Goal: Information Seeking & Learning: Learn about a topic

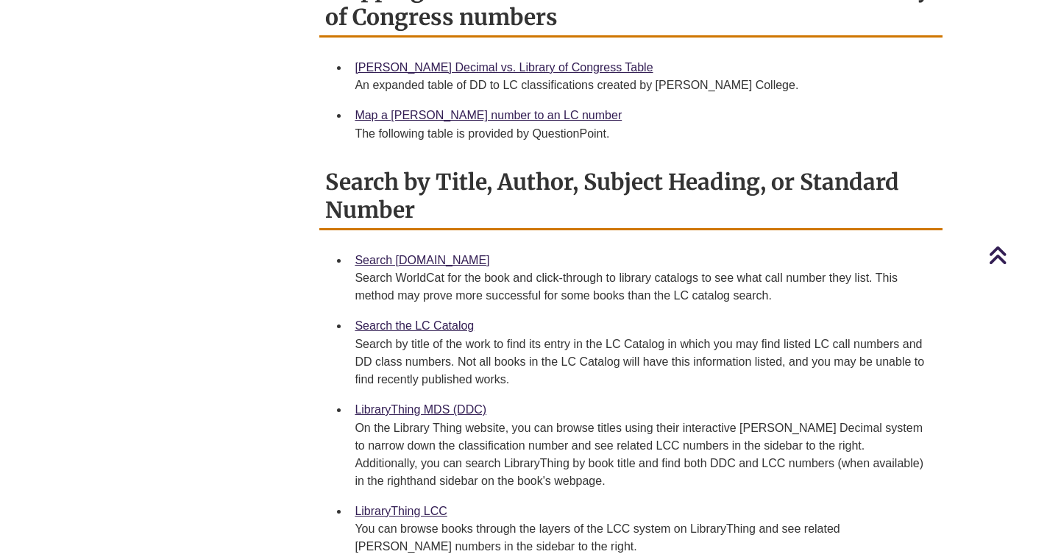
scroll to position [736, 0]
click at [419, 402] on link "LibraryThing MDS (DDC)" at bounding box center [421, 408] width 132 height 13
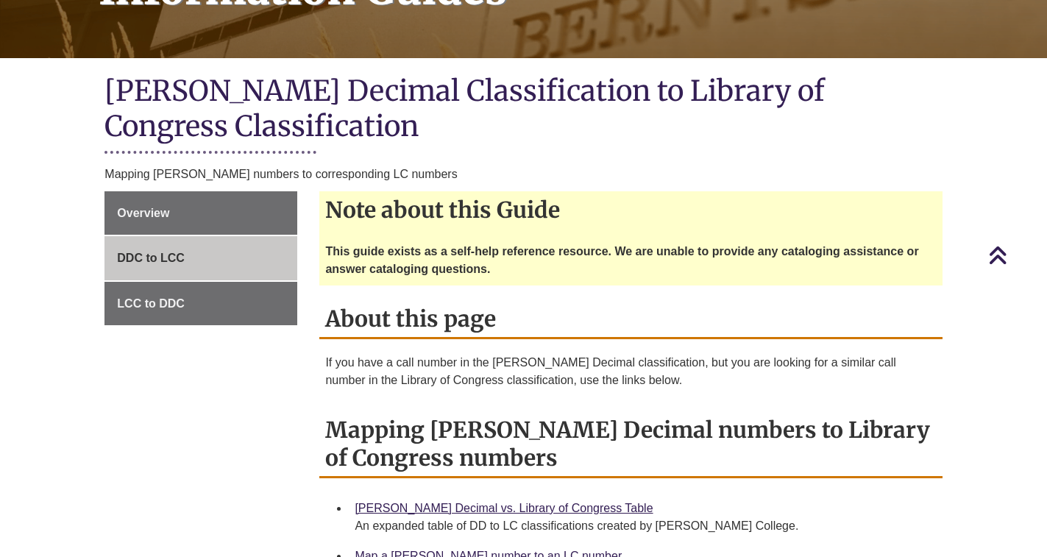
scroll to position [221, 0]
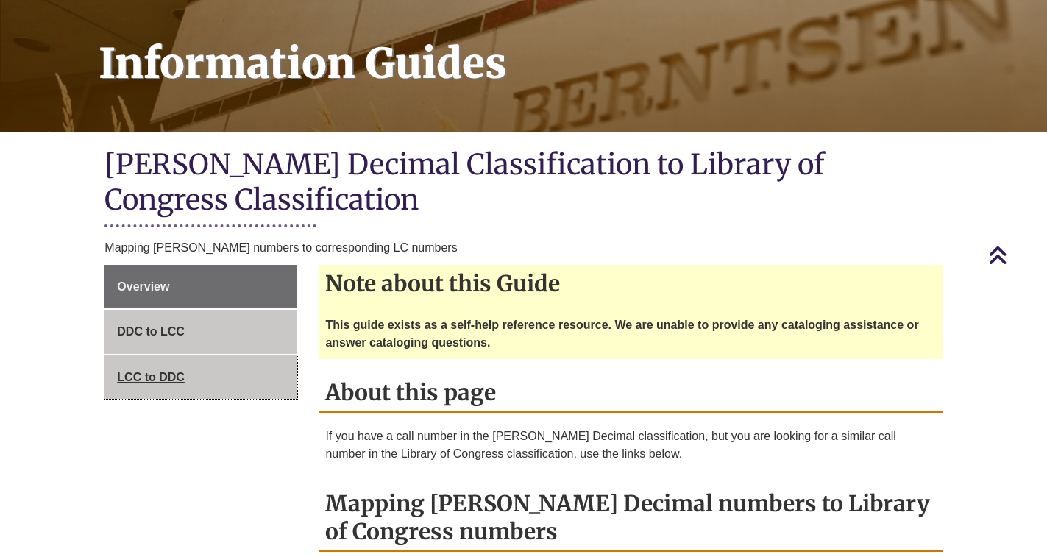
click at [172, 371] on span "LCC to DDC" at bounding box center [151, 377] width 68 height 13
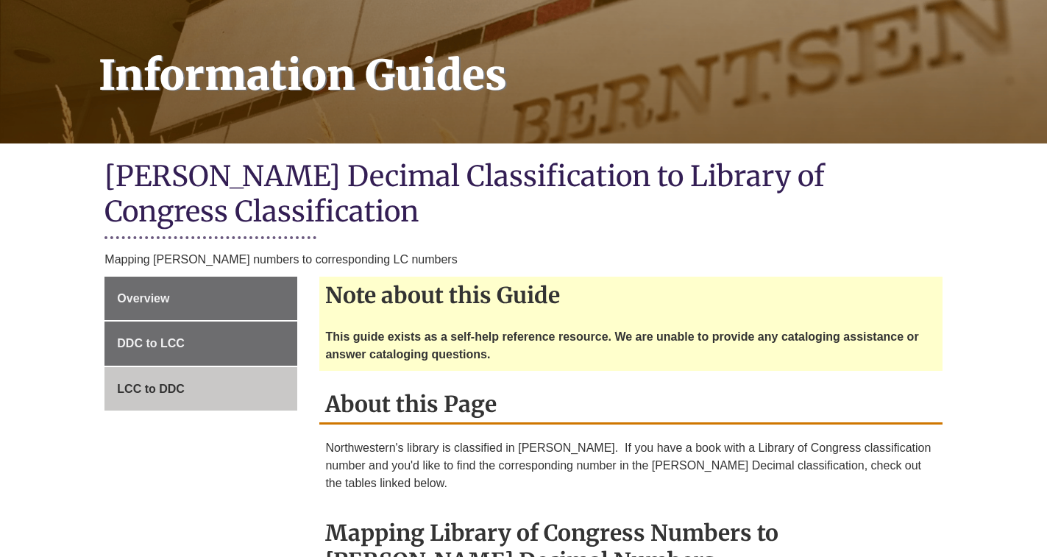
scroll to position [294, 0]
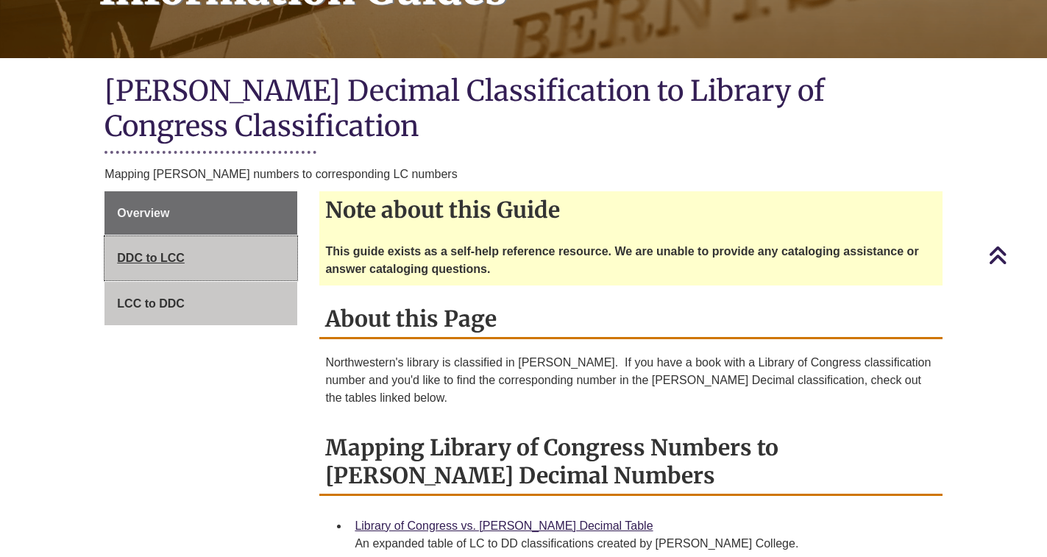
click at [132, 252] on span "DDC to LCC" at bounding box center [151, 258] width 68 height 13
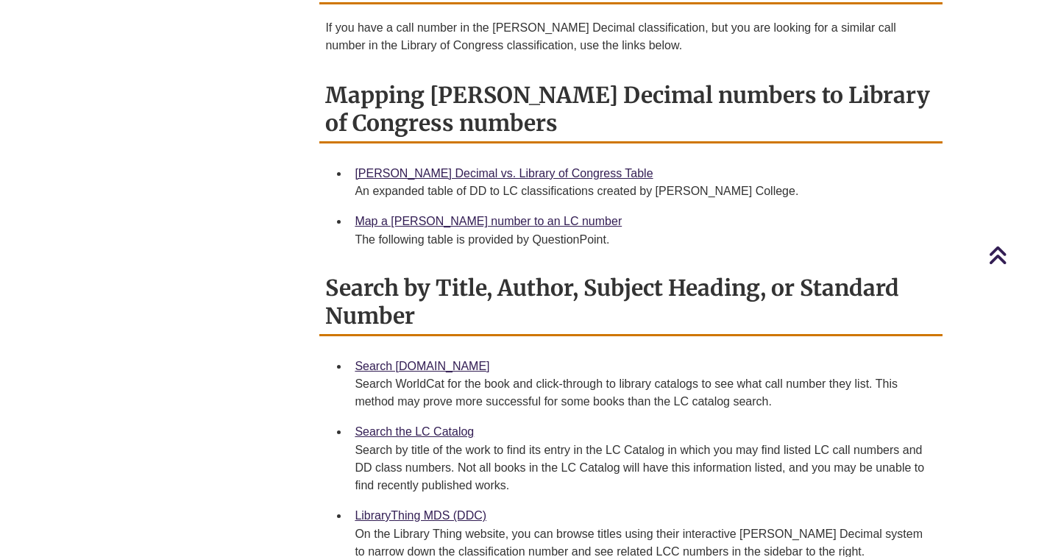
scroll to position [662, 0]
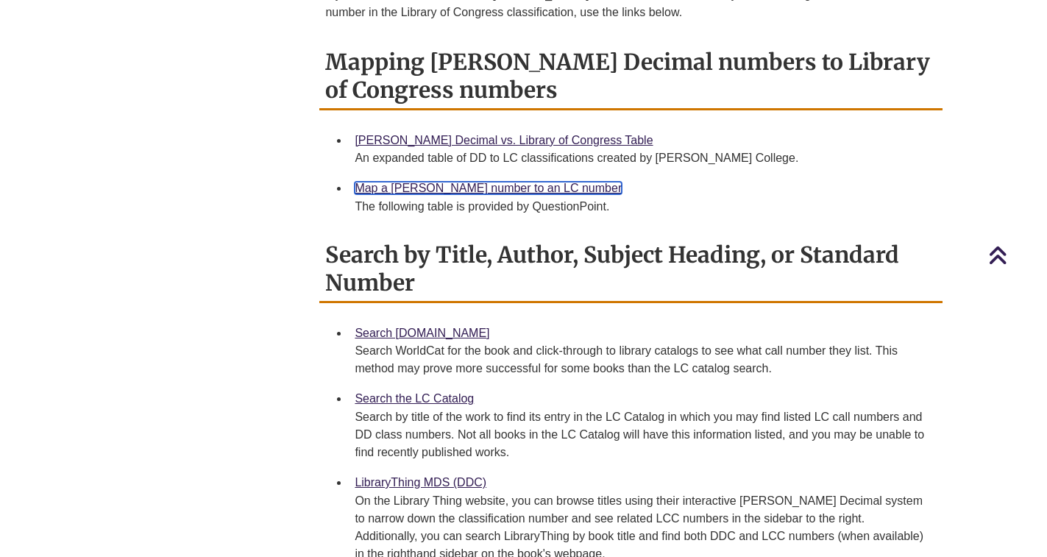
click at [441, 182] on link "Map a Dewey number to an LC number" at bounding box center [488, 188] width 267 height 13
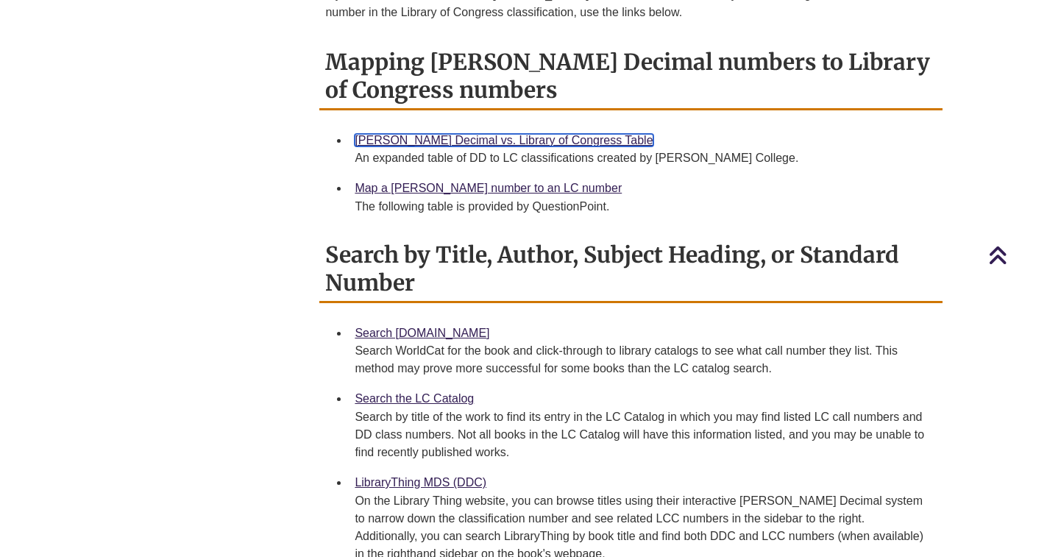
click at [511, 134] on link "Dewey Decimal vs. Library of Congress Table" at bounding box center [504, 140] width 298 height 13
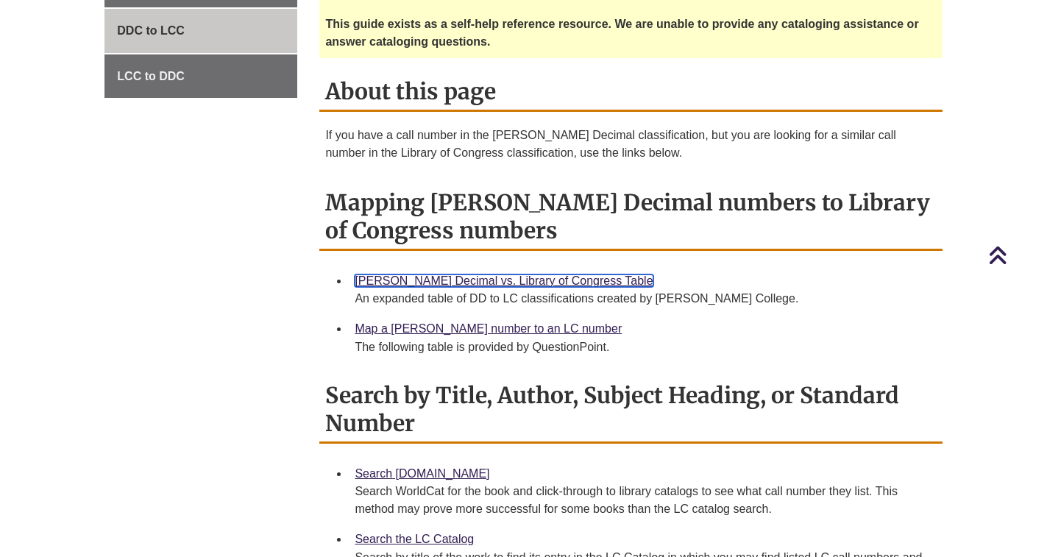
scroll to position [515, 0]
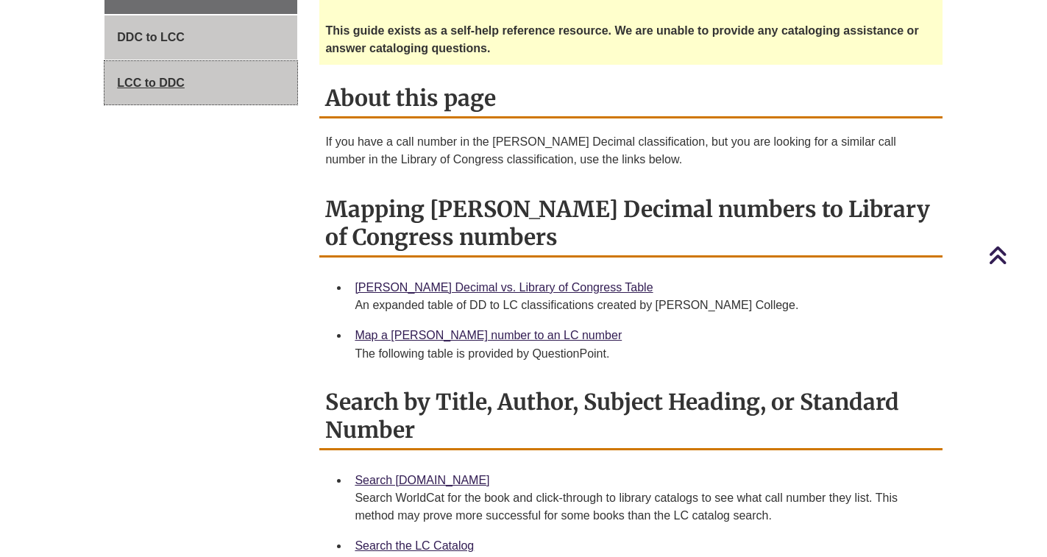
click at [168, 77] on span "LCC to DDC" at bounding box center [151, 83] width 68 height 13
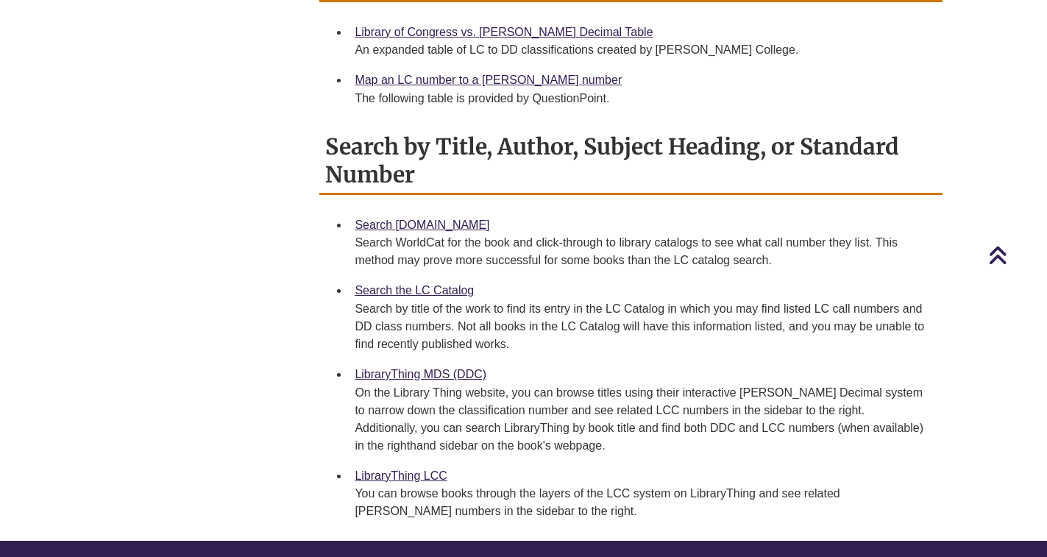
scroll to position [809, 0]
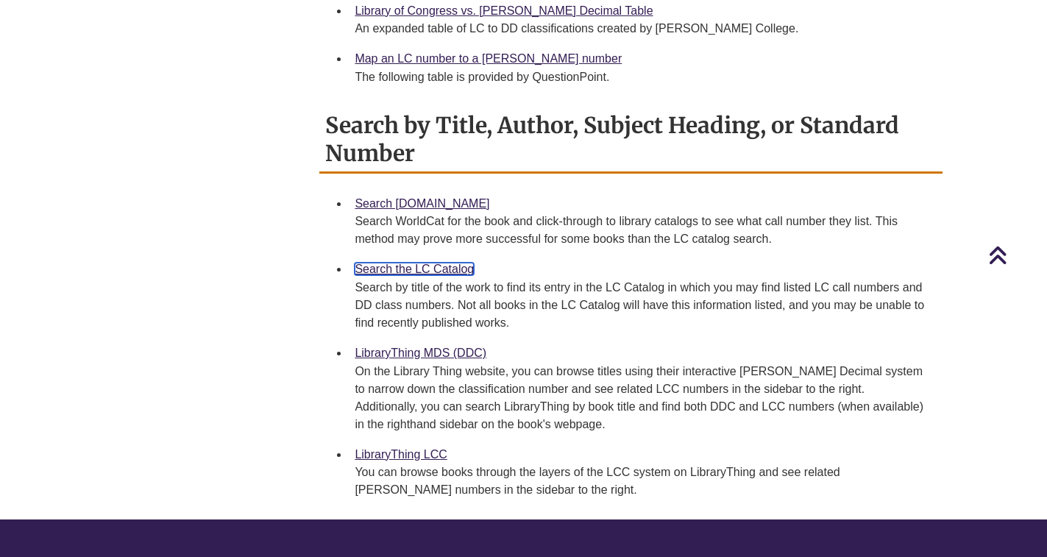
click at [420, 263] on link "Search the LC Catalog" at bounding box center [414, 269] width 119 height 13
